Goal: Task Accomplishment & Management: Complete application form

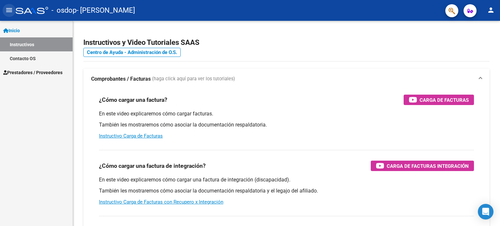
click at [11, 9] on mat-icon "menu" at bounding box center [9, 10] width 8 height 8
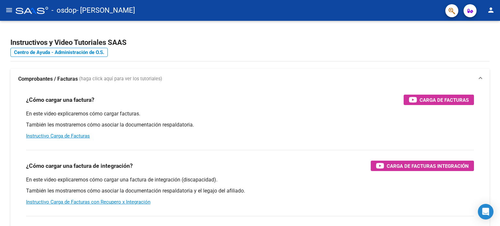
click at [11, 9] on mat-icon "menu" at bounding box center [9, 10] width 8 height 8
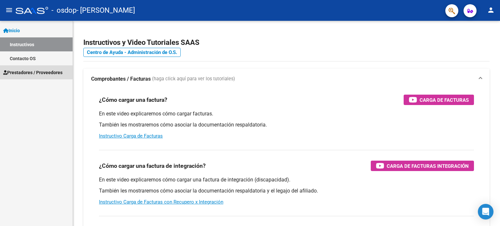
click at [35, 75] on span "Prestadores / Proveedores" at bounding box center [32, 72] width 59 height 7
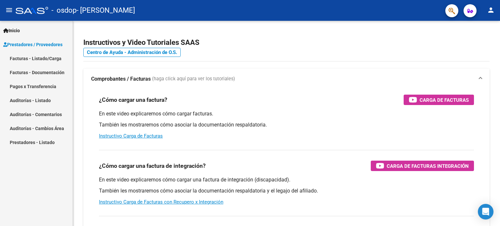
click at [37, 60] on link "Facturas - Listado/Carga" at bounding box center [36, 58] width 73 height 14
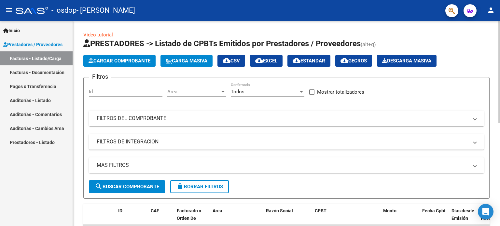
click at [135, 63] on span "Cargar Comprobante" at bounding box center [120, 61] width 62 height 6
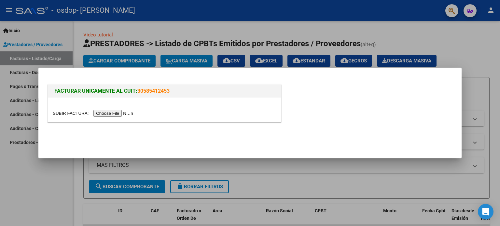
click at [129, 112] on input "file" at bounding box center [94, 113] width 82 height 7
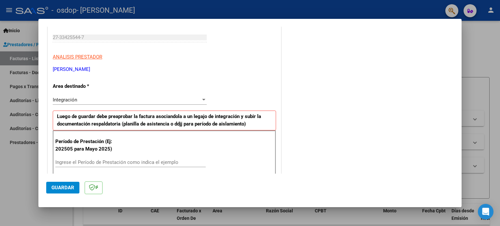
scroll to position [130, 0]
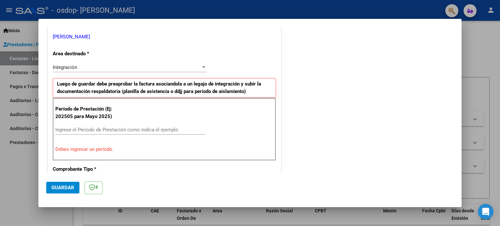
click at [148, 130] on input "Ingrese el Período de Prestación como indica el ejemplo" at bounding box center [130, 130] width 150 height 6
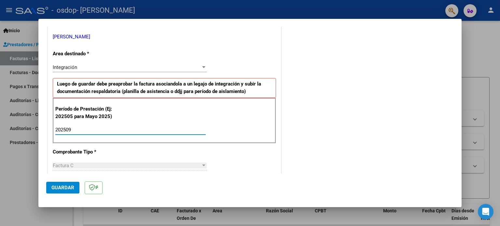
type input "202509"
click at [165, 147] on div "CUIT * 27-33425544-7 Ingresar CUIT ANALISIS PRESTADOR [PERSON_NAME] [PERSON_NAM…" at bounding box center [164, 223] width 233 height 490
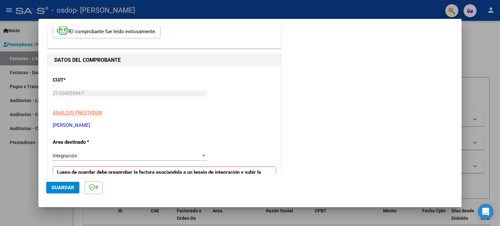
scroll to position [0, 0]
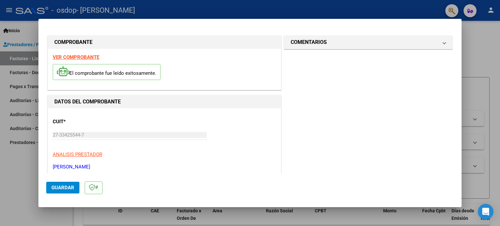
click at [63, 184] on button "Guardar" at bounding box center [62, 188] width 33 height 12
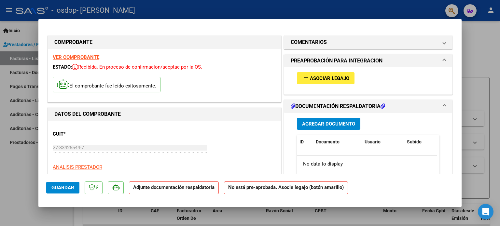
click at [310, 82] on button "add Asociar Legajo" at bounding box center [326, 78] width 58 height 12
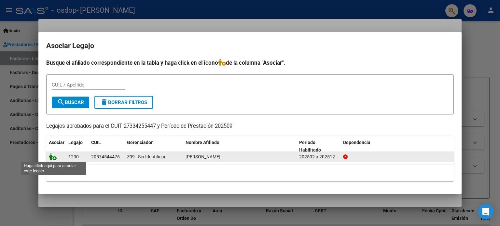
click at [54, 158] on icon at bounding box center [53, 156] width 8 height 7
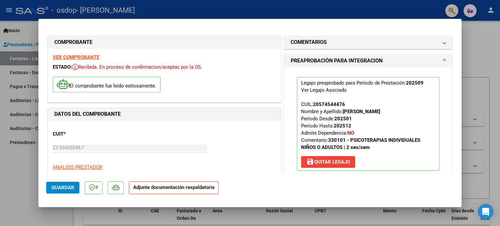
scroll to position [98, 0]
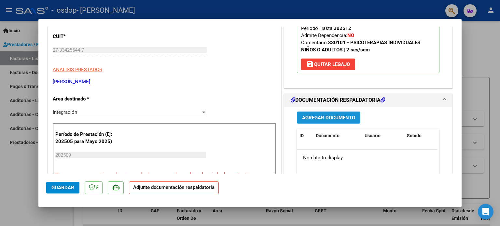
click at [339, 117] on span "Agregar Documento" at bounding box center [328, 118] width 53 height 6
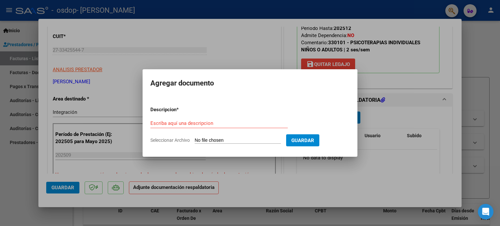
click at [182, 141] on span "Seleccionar Archivo" at bounding box center [169, 140] width 39 height 5
click at [195, 141] on input "Seleccionar Archivo" at bounding box center [238, 141] width 86 height 6
type input "C:\fakepath\bauti septiembre .pdf"
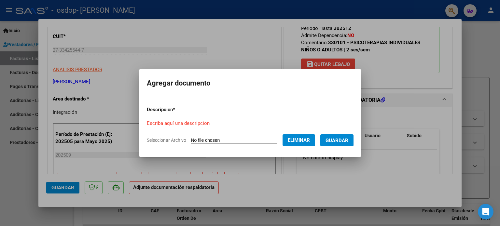
click at [337, 141] on span "Guardar" at bounding box center [337, 141] width 23 height 6
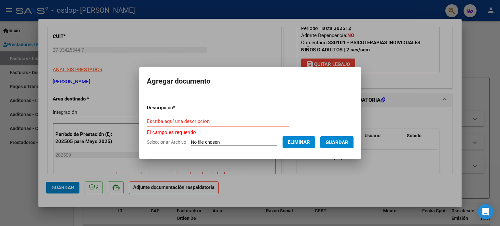
click at [155, 120] on input "Escriba aquí una descripcion" at bounding box center [218, 122] width 143 height 6
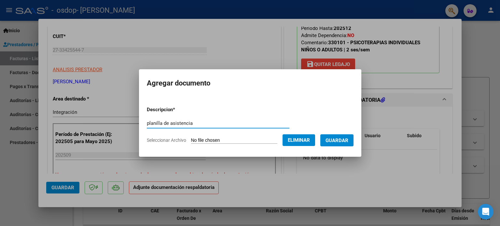
type input "planilla de asistencia"
click at [337, 139] on span "Guardar" at bounding box center [337, 141] width 23 height 6
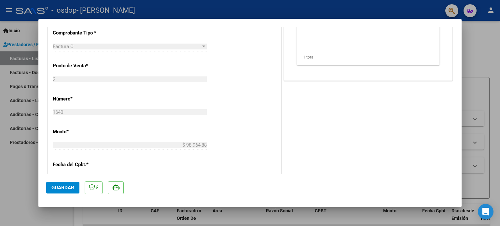
scroll to position [261, 0]
click at [59, 187] on span "Guardar" at bounding box center [62, 188] width 23 height 6
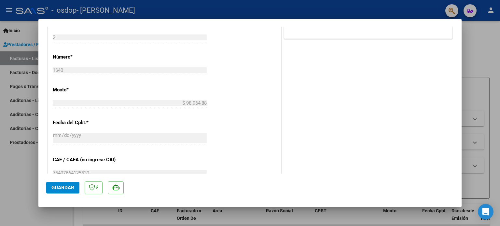
scroll to position [435, 0]
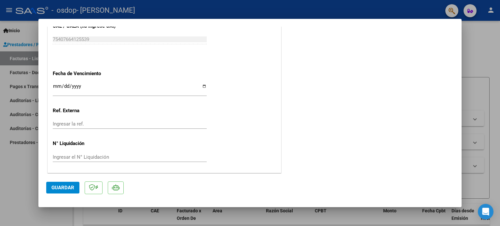
click at [65, 191] on span "Guardar" at bounding box center [62, 188] width 23 height 6
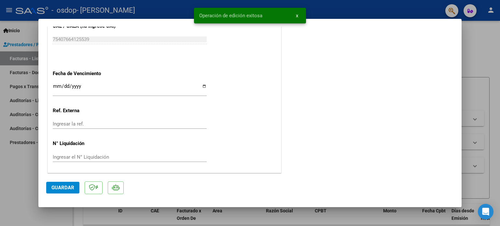
click at [33, 174] on div at bounding box center [250, 113] width 500 height 226
type input "$ 0,00"
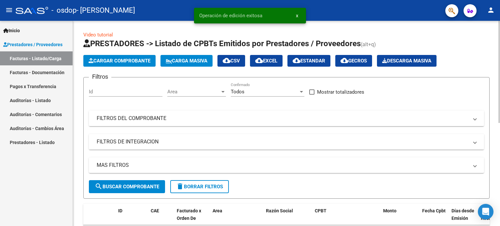
scroll to position [130, 0]
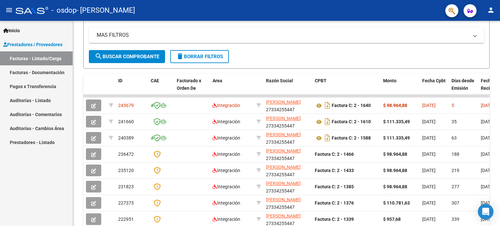
click at [32, 179] on div "Inicio Instructivos Contacto OS Prestadores / Proveedores Facturas - Listado/Ca…" at bounding box center [36, 124] width 73 height 206
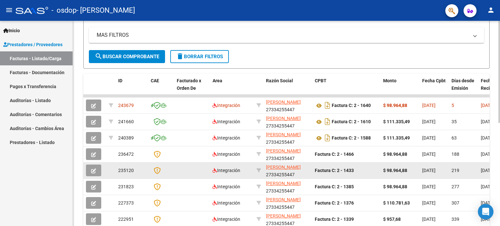
click at [476, 177] on datatable-body-cell "219" at bounding box center [463, 171] width 29 height 16
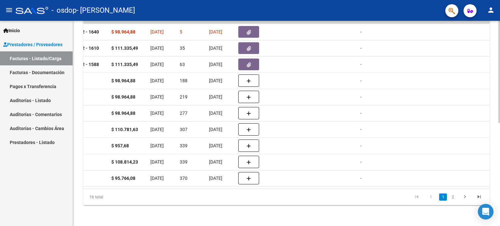
scroll to position [0, 124]
